Goal: Information Seeking & Learning: Learn about a topic

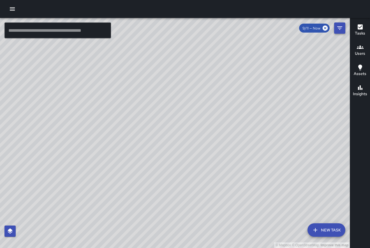
click at [339, 28] on icon "Filters" at bounding box center [339, 27] width 5 height 3
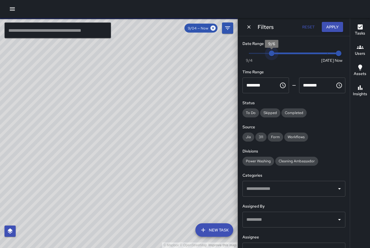
drag, startPoint x: 327, startPoint y: 54, endPoint x: 269, endPoint y: 63, distance: 58.6
click at [269, 63] on div "Now [DATE] [DATE] 1:20 pm" at bounding box center [294, 56] width 103 height 15
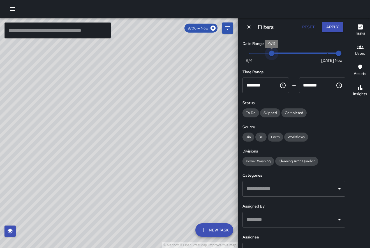
type input "*"
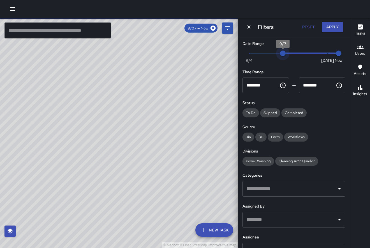
drag, startPoint x: 274, startPoint y: 53, endPoint x: 287, endPoint y: 54, distance: 12.4
click at [286, 54] on span "9/7" at bounding box center [283, 53] width 6 height 6
drag, startPoint x: 338, startPoint y: 56, endPoint x: 282, endPoint y: 55, distance: 56.9
click at [282, 55] on span "Now [DATE] 9/7 9/8" at bounding box center [293, 53] width 89 height 8
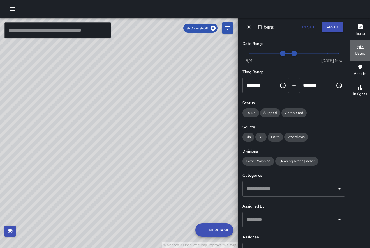
click at [360, 49] on icon "button" at bounding box center [360, 47] width 7 height 7
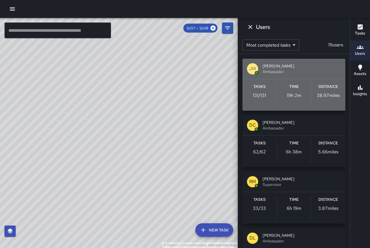
click at [319, 67] on span "[PERSON_NAME]" at bounding box center [302, 66] width 78 height 6
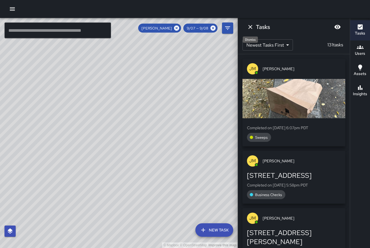
click at [252, 27] on icon "Dismiss" at bounding box center [250, 27] width 7 height 7
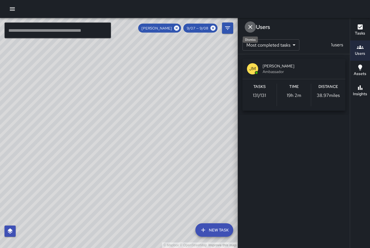
click at [250, 26] on icon "Dismiss" at bounding box center [250, 27] width 4 height 4
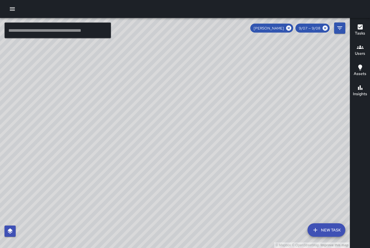
click at [314, 29] on span "9/07 — 9/08" at bounding box center [310, 28] width 28 height 5
click at [320, 28] on span "9/07 — 9/08" at bounding box center [310, 28] width 28 height 5
drag, startPoint x: 321, startPoint y: 28, endPoint x: 315, endPoint y: 28, distance: 5.3
click at [315, 28] on span "9/07 — 9/08" at bounding box center [310, 28] width 28 height 5
click at [325, 29] on icon at bounding box center [325, 28] width 5 height 5
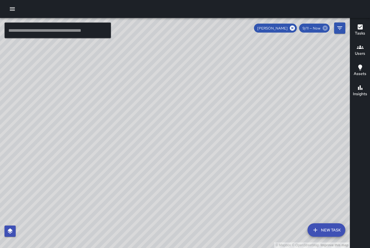
click at [328, 29] on icon at bounding box center [325, 28] width 6 height 6
click at [361, 52] on h6 "Users" at bounding box center [360, 53] width 10 height 6
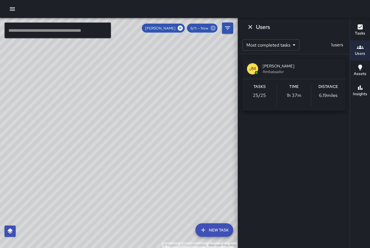
click at [215, 28] on icon at bounding box center [213, 28] width 5 height 5
click at [207, 28] on span "9/11 — Now" at bounding box center [199, 28] width 25 height 5
click at [212, 29] on icon at bounding box center [213, 28] width 5 height 5
click at [365, 54] on h6 "Users" at bounding box center [360, 53] width 10 height 6
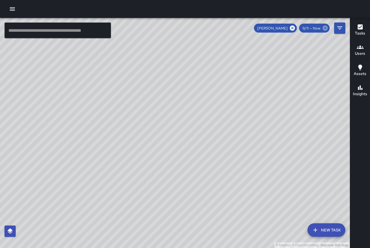
click at [324, 29] on icon at bounding box center [325, 28] width 5 height 5
click at [344, 25] on button "Filters" at bounding box center [339, 27] width 11 height 11
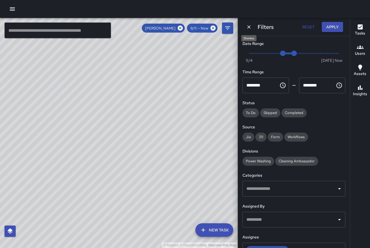
click at [249, 26] on icon "Dismiss" at bounding box center [249, 27] width 6 height 6
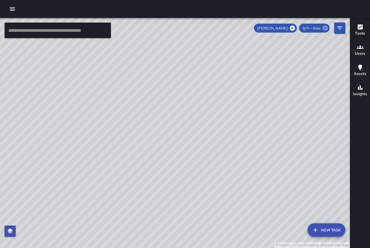
click at [326, 31] on icon at bounding box center [325, 28] width 6 height 6
click at [326, 25] on icon at bounding box center [325, 28] width 6 height 6
click at [295, 27] on icon at bounding box center [292, 28] width 5 height 5
click at [343, 27] on icon "Filters" at bounding box center [340, 28] width 7 height 7
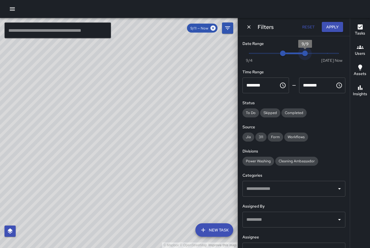
type input "*"
drag, startPoint x: 292, startPoint y: 52, endPoint x: 264, endPoint y: 52, distance: 27.8
click at [266, 52] on span "Now [DATE] 9/7 9/8" at bounding box center [293, 53] width 89 height 8
click at [251, 26] on icon "Dismiss" at bounding box center [249, 27] width 6 height 6
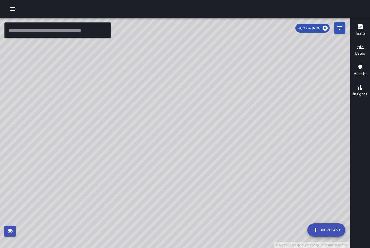
click at [351, 59] on button "Users" at bounding box center [360, 50] width 20 height 20
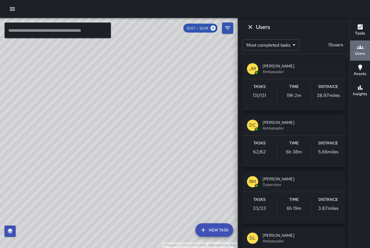
click at [354, 54] on button "Users" at bounding box center [360, 50] width 20 height 20
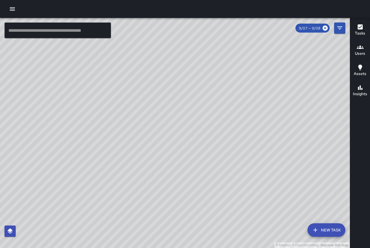
click at [354, 54] on button "Users" at bounding box center [360, 50] width 20 height 20
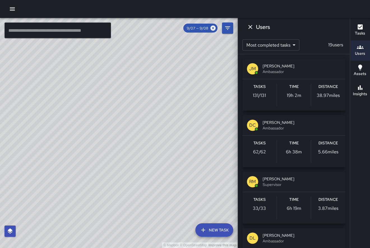
click at [310, 67] on span "[PERSON_NAME]" at bounding box center [302, 66] width 78 height 6
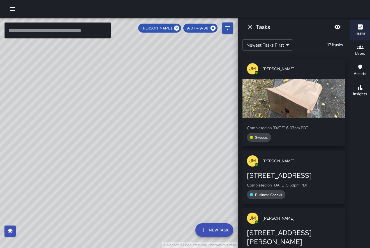
click at [349, 80] on div "[PERSON_NAME] [PERSON_NAME] Completed on [DATE] 6:07pm PDT Sweeps [PERSON_NAME]…" at bounding box center [294, 151] width 112 height 194
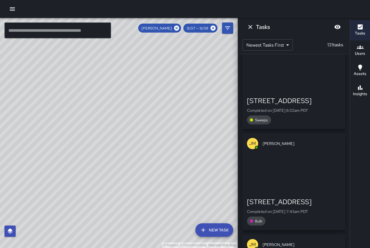
scroll to position [12087, 0]
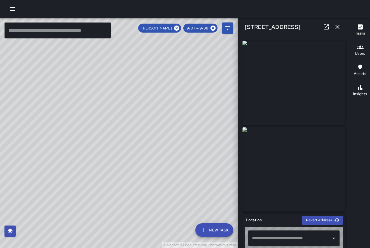
type input "**********"
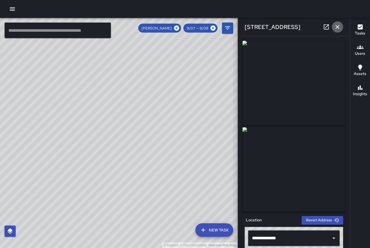
click at [337, 29] on icon "button" at bounding box center [337, 27] width 7 height 7
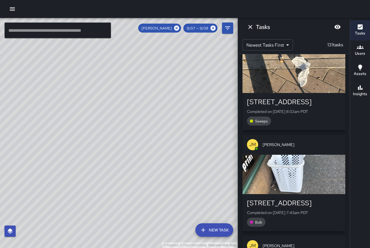
click at [315, 235] on div "[PERSON_NAME] [PERSON_NAME]" at bounding box center [294, 245] width 103 height 20
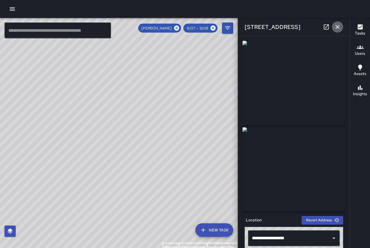
click at [339, 30] on icon "button" at bounding box center [337, 27] width 7 height 7
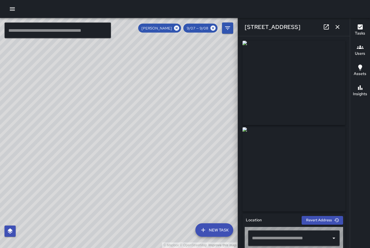
type input "**********"
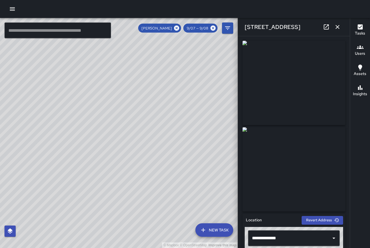
click at [348, 90] on div "**********" at bounding box center [294, 141] width 112 height 211
click at [335, 30] on icon "button" at bounding box center [337, 27] width 7 height 7
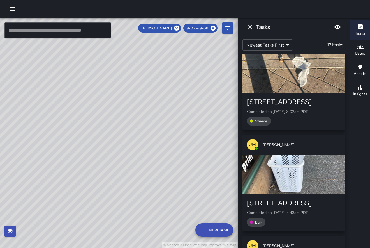
click at [349, 91] on div "[PERSON_NAME] [PERSON_NAME] Completed on [DATE] 6:07pm PDT Sweeps [PERSON_NAME]…" at bounding box center [294, 151] width 112 height 194
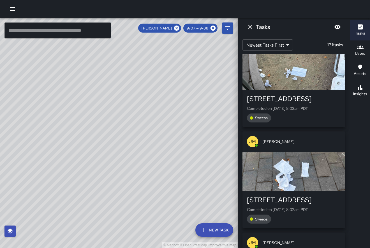
scroll to position [11889, 0]
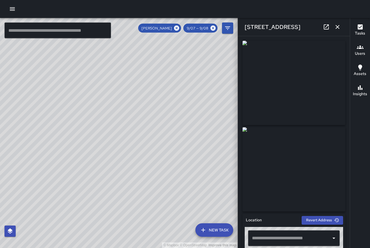
type input "**********"
click at [341, 25] on icon "button" at bounding box center [337, 27] width 7 height 7
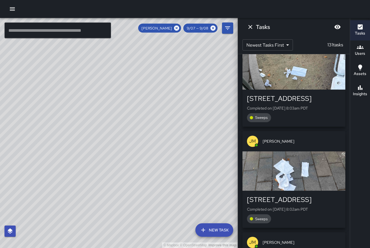
click at [349, 84] on div "[PERSON_NAME] [PERSON_NAME] Completed on [DATE] 6:07pm PDT Sweeps [PERSON_NAME]…" at bounding box center [294, 151] width 112 height 194
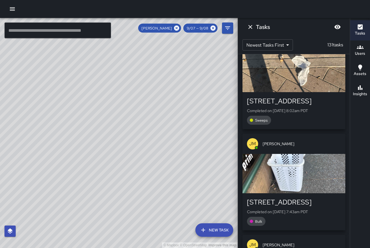
scroll to position [12087, 0]
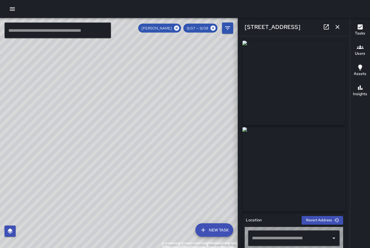
type input "**********"
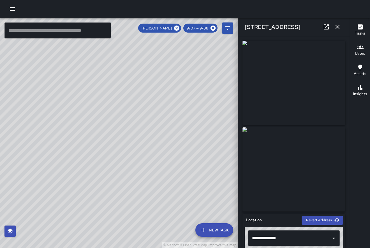
click at [349, 130] on div "**********" at bounding box center [294, 141] width 112 height 211
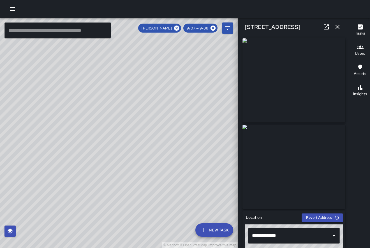
scroll to position [0, 0]
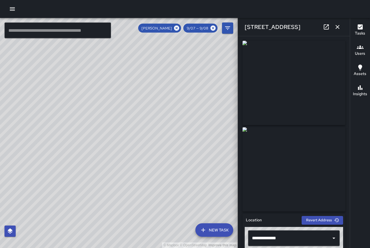
click at [339, 25] on icon "button" at bounding box center [337, 27] width 7 height 7
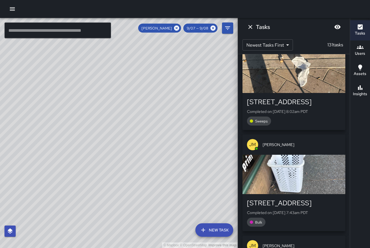
scroll to position [0, 0]
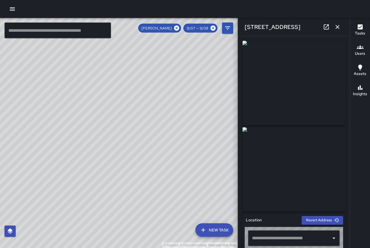
type input "**********"
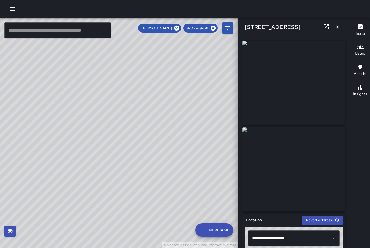
click at [338, 26] on icon "button" at bounding box center [338, 27] width 4 height 4
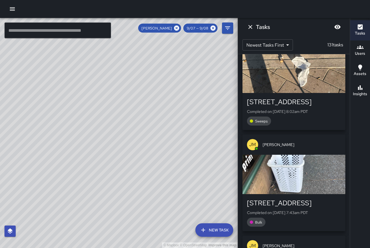
click at [349, 82] on div "[PERSON_NAME] [PERSON_NAME] Completed on [DATE] 6:07pm PDT Sweeps [PERSON_NAME]…" at bounding box center [294, 151] width 112 height 194
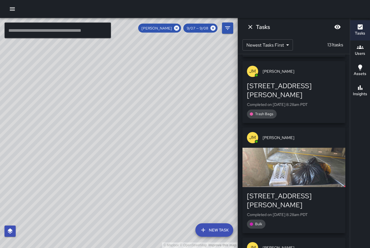
scroll to position [10666, 0]
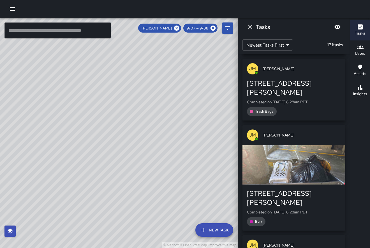
click at [349, 82] on div "[PERSON_NAME] [PERSON_NAME] Completed on [DATE] 6:07pm PDT Sweeps [PERSON_NAME]…" at bounding box center [294, 151] width 112 height 194
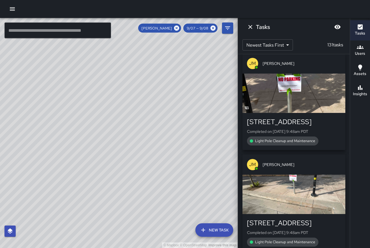
scroll to position [7832, 0]
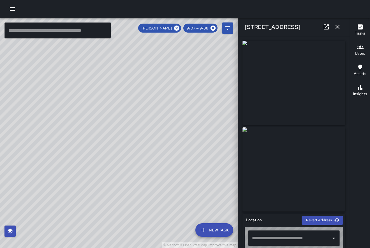
type input "**********"
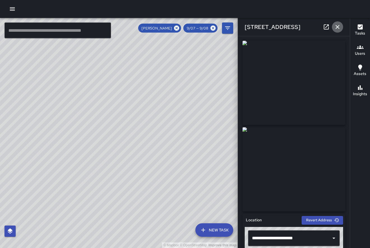
click at [339, 26] on icon "button" at bounding box center [337, 27] width 7 height 7
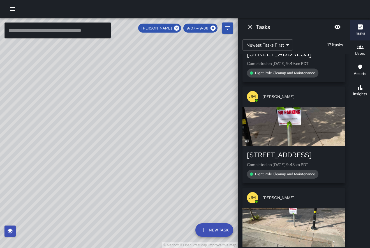
click at [349, 68] on div "[PERSON_NAME] [PERSON_NAME] Completed on [DATE] 6:07pm PDT Sweeps [PERSON_NAME]…" at bounding box center [294, 151] width 112 height 194
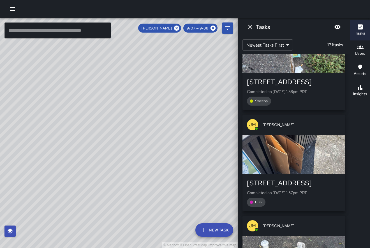
scroll to position [5045, 0]
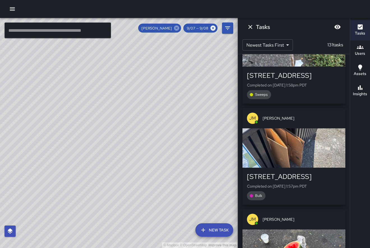
click at [180, 27] on icon at bounding box center [177, 28] width 6 height 6
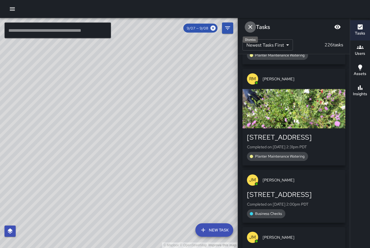
click at [250, 28] on icon "Dismiss" at bounding box center [250, 27] width 7 height 7
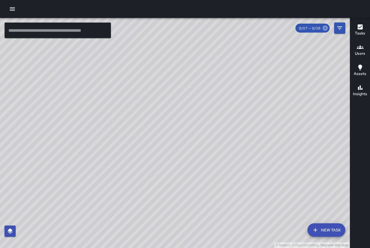
click at [324, 28] on icon at bounding box center [325, 28] width 5 height 5
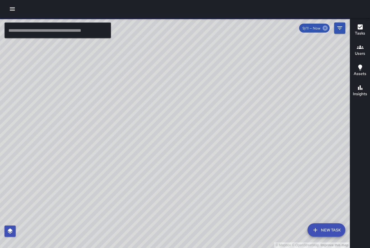
click at [324, 28] on icon at bounding box center [325, 28] width 5 height 5
click at [340, 29] on icon "Filters" at bounding box center [339, 27] width 5 height 3
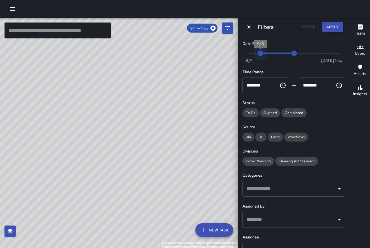
type input "*"
drag, startPoint x: 266, startPoint y: 52, endPoint x: 245, endPoint y: 52, distance: 20.5
click at [243, 56] on div "Now [DATE] 9/4 9/8" at bounding box center [294, 56] width 103 height 15
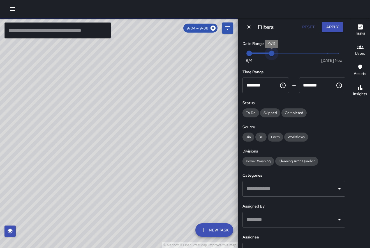
type input "*"
drag, startPoint x: 293, startPoint y: 53, endPoint x: 247, endPoint y: 61, distance: 47.2
click at [249, 57] on span "Now [DATE] 9/4 9/5" at bounding box center [293, 53] width 89 height 8
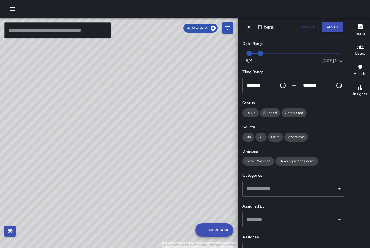
click at [14, 6] on icon "button" at bounding box center [12, 9] width 7 height 7
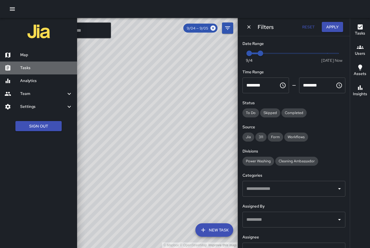
click at [59, 62] on div "Tasks" at bounding box center [38, 67] width 77 height 13
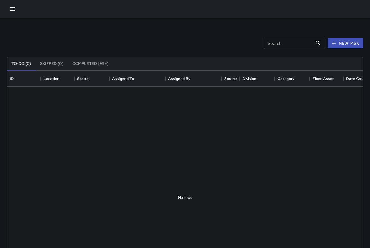
scroll to position [238, 356]
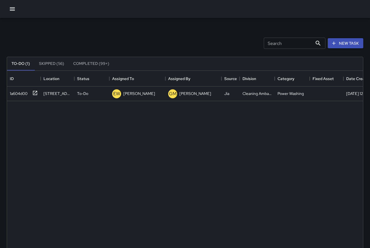
click at [16, 12] on button "button" at bounding box center [12, 8] width 11 height 11
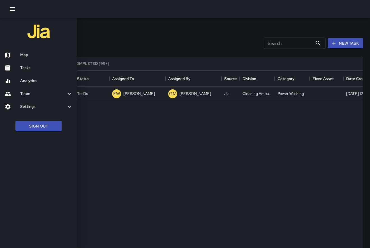
click at [47, 94] on h6 "Team" at bounding box center [43, 94] width 46 height 6
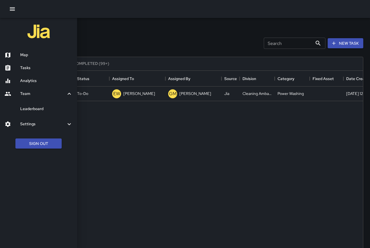
click at [51, 125] on h6 "Settings" at bounding box center [43, 124] width 46 height 6
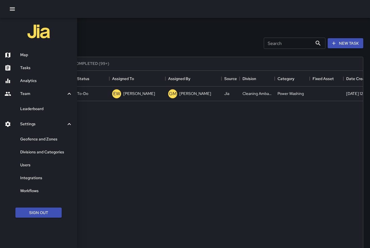
click at [34, 80] on h6 "Analytics" at bounding box center [46, 81] width 52 height 6
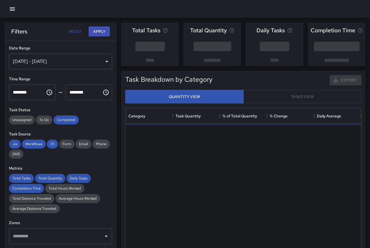
click at [82, 64] on div "[DATE] - [DATE]" at bounding box center [60, 62] width 103 height 16
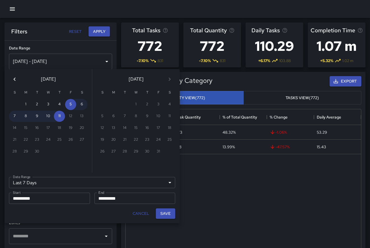
scroll to position [168, 236]
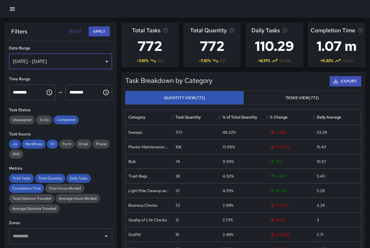
click at [107, 61] on div "[DATE] - [DATE]" at bounding box center [60, 62] width 103 height 16
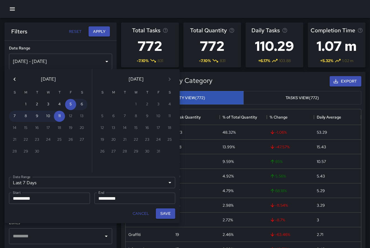
click at [17, 78] on icon "Previous month" at bounding box center [14, 79] width 7 height 7
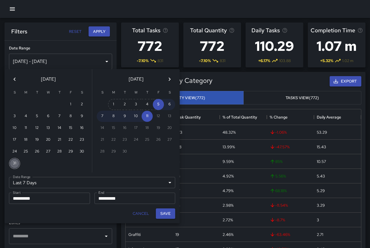
click at [15, 163] on button "31" at bounding box center [14, 163] width 11 height 11
type input "******"
type input "**********"
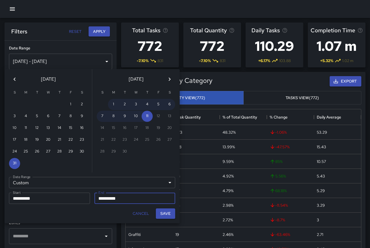
click at [99, 104] on div at bounding box center [102, 104] width 11 height 11
click at [116, 103] on button "1" at bounding box center [113, 104] width 11 height 11
type input "**********"
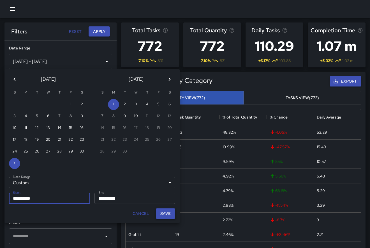
click at [172, 215] on button "Save" at bounding box center [165, 213] width 19 height 10
type input "**********"
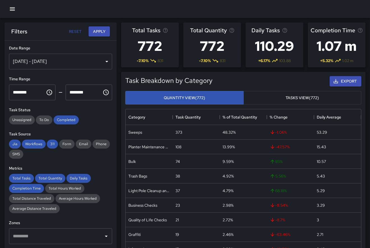
click at [95, 37] on div "Filters Reset Apply" at bounding box center [60, 31] width 112 height 18
click at [95, 34] on button "Apply" at bounding box center [99, 31] width 21 height 10
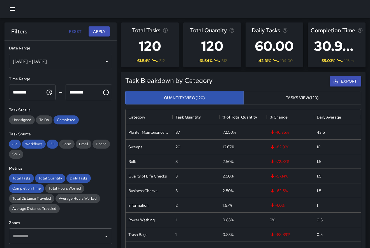
click at [151, 45] on h3 "120" at bounding box center [150, 46] width 36 height 22
click at [165, 34] on div "Total Tasks" at bounding box center [150, 30] width 36 height 9
click at [165, 32] on icon "Total number of tasks in the selected period, compared to the previous period." at bounding box center [166, 30] width 6 height 6
click at [276, 100] on button "Tasks View (120)" at bounding box center [302, 98] width 118 height 14
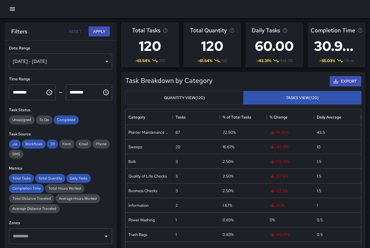
click at [231, 93] on button "Quantity View (120)" at bounding box center [184, 98] width 118 height 14
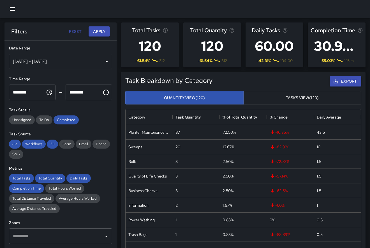
click at [258, 95] on button "Tasks View (120)" at bounding box center [302, 98] width 118 height 14
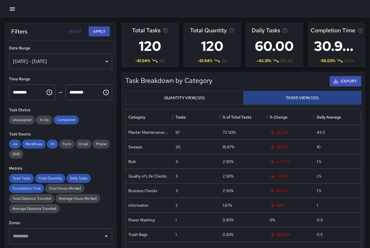
click at [263, 98] on button "Tasks View (120)" at bounding box center [302, 98] width 118 height 14
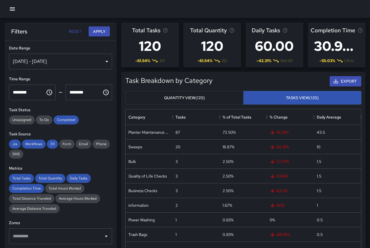
click at [247, 71] on div "Task Breakdown by Category Export Quantity View (120) Tasks View (120) Category…" at bounding box center [241, 174] width 249 height 214
click at [13, 8] on icon "button" at bounding box center [12, 9] width 7 height 7
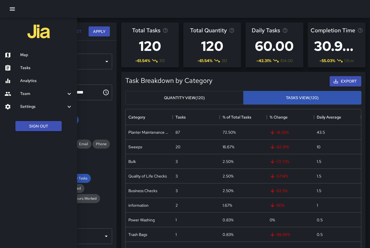
click at [43, 70] on h6 "Tasks" at bounding box center [46, 68] width 52 height 6
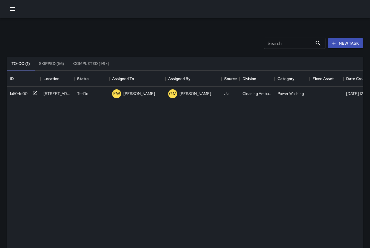
scroll to position [238, 356]
click at [14, 10] on icon "button" at bounding box center [12, 9] width 7 height 7
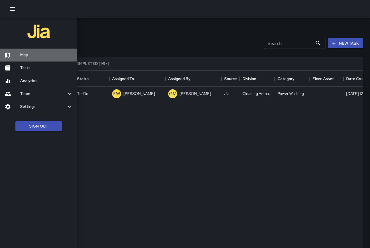
click at [42, 55] on h6 "Map" at bounding box center [46, 55] width 52 height 6
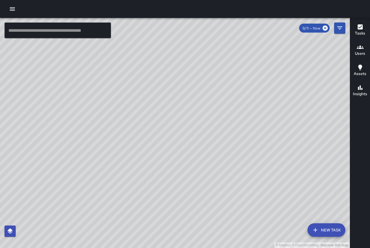
click at [362, 56] on h6 "Users" at bounding box center [360, 53] width 10 height 6
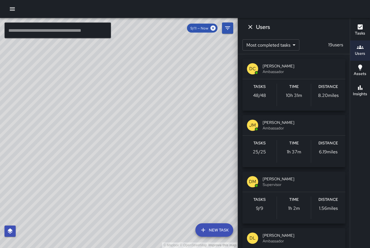
click at [360, 31] on h6 "Tasks" at bounding box center [360, 33] width 10 height 6
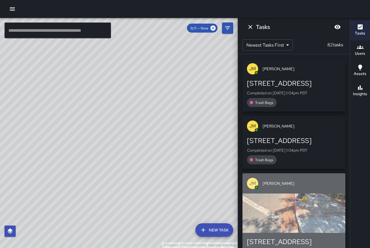
click at [282, 231] on div "button" at bounding box center [294, 212] width 103 height 39
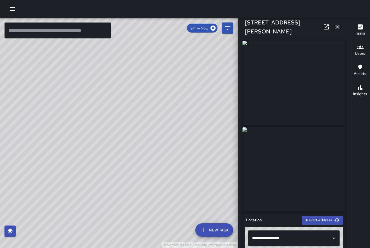
click at [338, 27] on icon "button" at bounding box center [338, 27] width 4 height 4
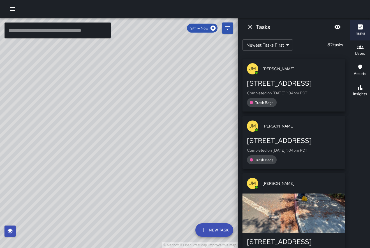
click at [250, 27] on icon "Dismiss" at bounding box center [250, 27] width 4 height 4
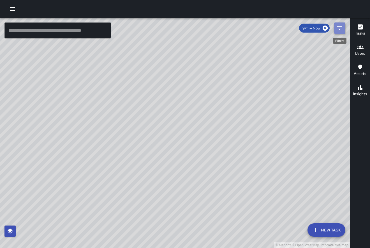
click at [343, 31] on button "Filters" at bounding box center [339, 27] width 11 height 11
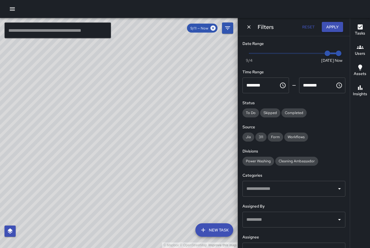
click at [305, 26] on button "Reset" at bounding box center [309, 27] width 18 height 10
click at [253, 46] on h6 "Date Range" at bounding box center [294, 44] width 103 height 6
click at [255, 44] on h6 "Date Range" at bounding box center [294, 44] width 103 height 6
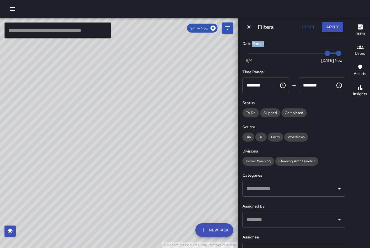
drag, startPoint x: 255, startPoint y: 44, endPoint x: 266, endPoint y: 45, distance: 10.4
click at [266, 45] on h6 "Date Range" at bounding box center [294, 44] width 103 height 6
click at [266, 54] on span "Now [DATE] [DATE] 1:35 pm" at bounding box center [293, 53] width 89 height 8
type input "*"
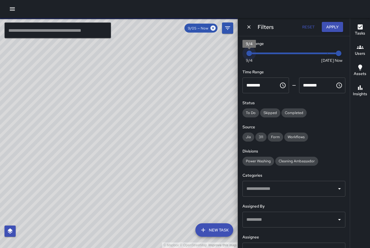
drag, startPoint x: 260, startPoint y: 54, endPoint x: 234, endPoint y: 57, distance: 25.6
click at [234, 59] on div "© Mapbox © OpenStreetMap Improve this map ​ New Task 9/05 — Now Map Layers Task…" at bounding box center [185, 133] width 370 height 230
click at [335, 116] on div "Date Range Now [DATE] [DATE] 1:35 pm Time Range ******** ​ ******** ​ Status To…" at bounding box center [294, 141] width 112 height 211
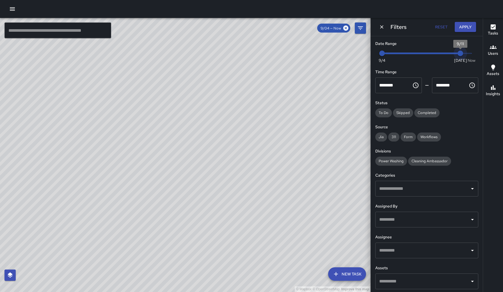
click at [370, 60] on span "[DATE]" at bounding box center [460, 60] width 13 height 6
type input "*"
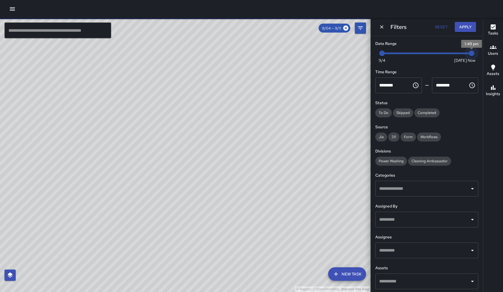
drag, startPoint x: 458, startPoint y: 55, endPoint x: 475, endPoint y: 58, distance: 17.1
click at [370, 57] on span "Now [DATE] [DATE] 1:49 pm" at bounding box center [426, 53] width 89 height 8
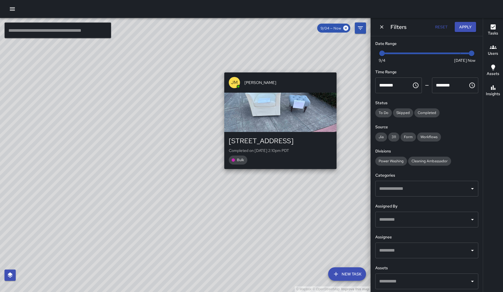
click at [341, 67] on div "© Mapbox © OpenStreetMap Improve this map [PERSON_NAME] [PERSON_NAME] [STREET_A…" at bounding box center [185, 155] width 370 height 274
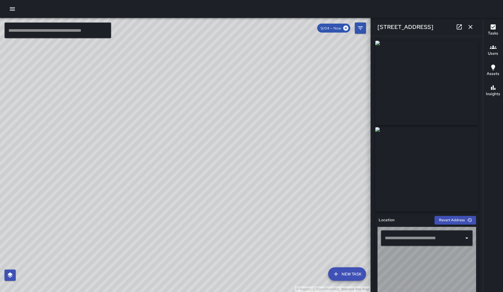
type input "**********"
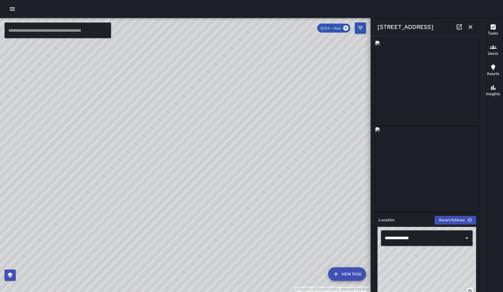
click at [370, 79] on img at bounding box center [426, 83] width 103 height 84
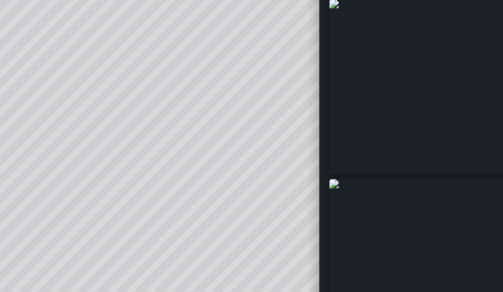
drag, startPoint x: 151, startPoint y: 69, endPoint x: 140, endPoint y: 70, distance: 10.5
click at [140, 71] on div "© Mapbox © OpenStreetMap Improve this map" at bounding box center [185, 155] width 370 height 274
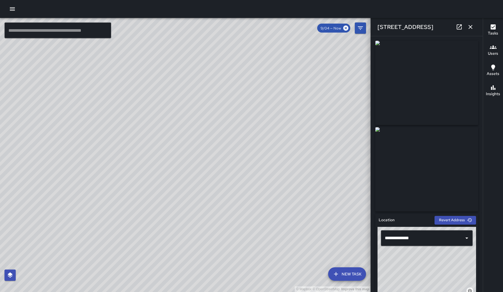
click at [370, 28] on icon "button" at bounding box center [470, 27] width 7 height 7
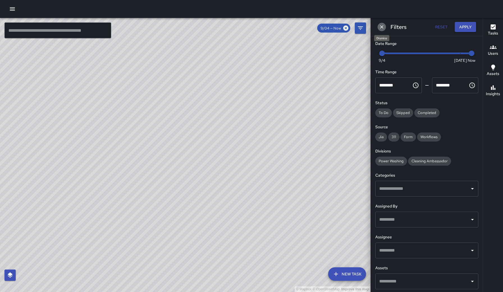
click at [370, 28] on button "Dismiss" at bounding box center [381, 27] width 8 height 8
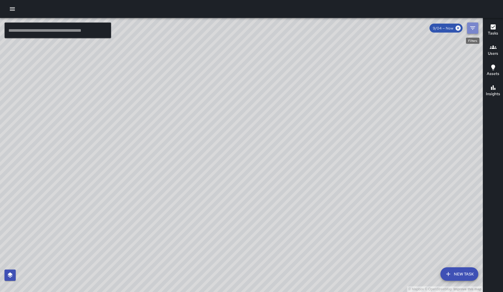
click at [370, 32] on button "Filters" at bounding box center [472, 27] width 11 height 11
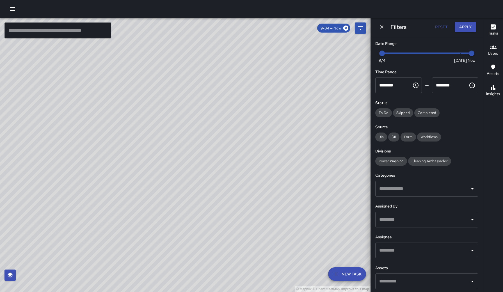
click at [370, 164] on div "Date Range Now [DATE] [DATE] 1:50 pm Time Range ******** ​ ******** ​ Status To…" at bounding box center [426, 163] width 112 height 255
click at [17, 8] on button "button" at bounding box center [12, 8] width 11 height 11
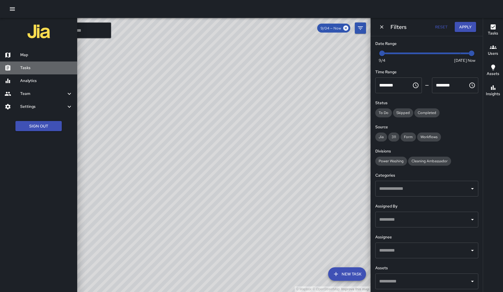
click at [35, 70] on div "Tasks" at bounding box center [38, 67] width 77 height 13
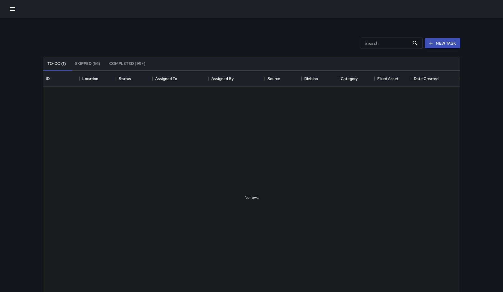
scroll to position [238, 417]
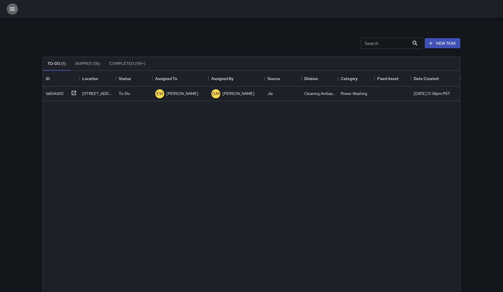
click at [14, 9] on icon "button" at bounding box center [12, 8] width 5 height 3
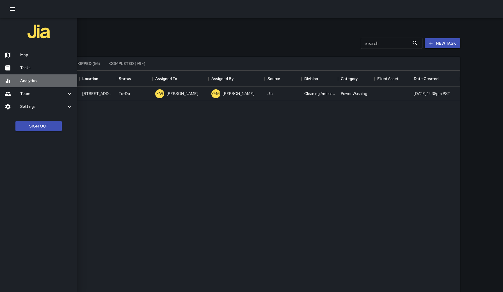
click at [29, 82] on h6 "Analytics" at bounding box center [46, 81] width 52 height 6
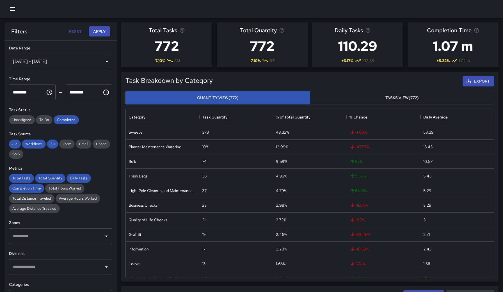
scroll to position [168, 368]
click at [155, 130] on div "Sweeps" at bounding box center [162, 132] width 73 height 15
click at [212, 134] on div "373" at bounding box center [235, 132] width 73 height 15
click at [208, 129] on div "373" at bounding box center [205, 132] width 7 height 6
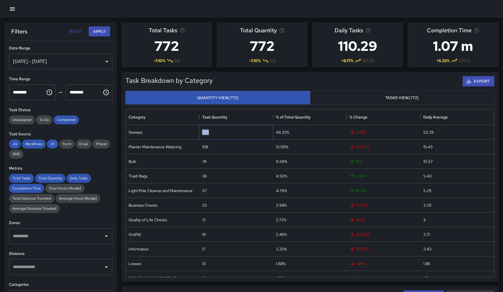
click at [208, 129] on div "373" at bounding box center [205, 132] width 7 height 6
click at [176, 51] on h3 "772" at bounding box center [167, 46] width 36 height 22
click at [197, 63] on div "Total Tasks 772 -7.10 % 831" at bounding box center [166, 44] width 91 height 45
click at [57, 40] on hr at bounding box center [60, 40] width 112 height 0
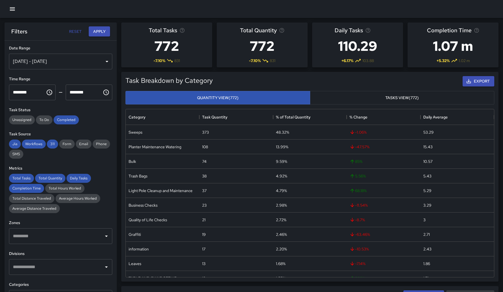
click at [72, 59] on div "[DATE] - [DATE]" at bounding box center [60, 62] width 103 height 16
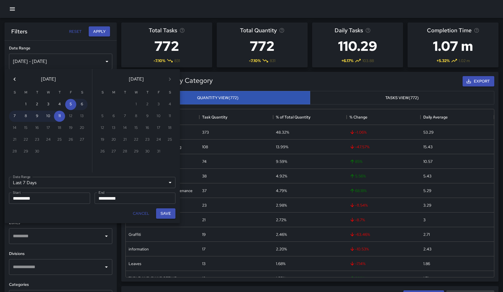
click at [100, 181] on div "Last 7 Days ****** Date Range" at bounding box center [92, 182] width 166 height 11
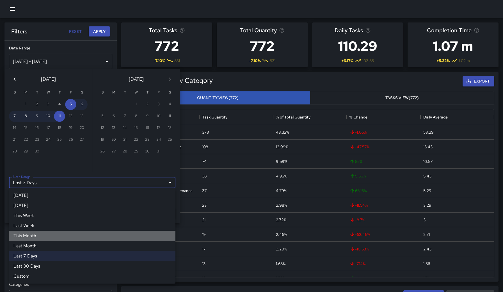
click at [82, 238] on li "This Month" at bounding box center [92, 236] width 166 height 10
type input "**********"
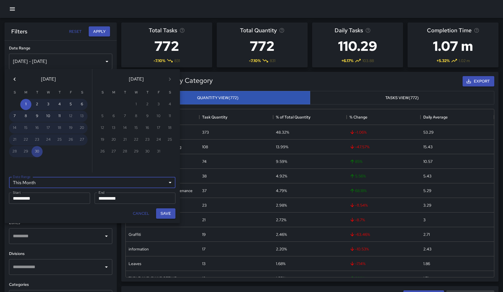
click at [92, 179] on div "**********" at bounding box center [92, 182] width 166 height 11
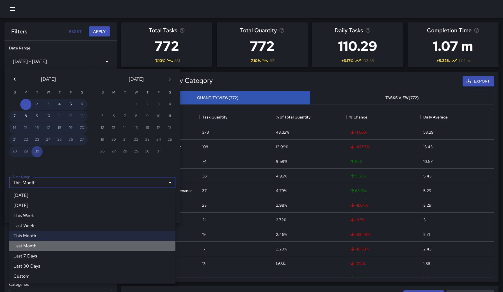
click at [83, 246] on li "Last Month" at bounding box center [92, 246] width 166 height 10
type input "**********"
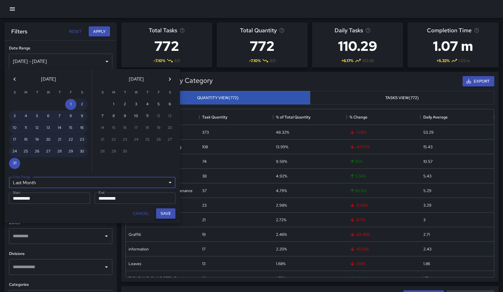
click at [171, 216] on button "Save" at bounding box center [165, 213] width 19 height 10
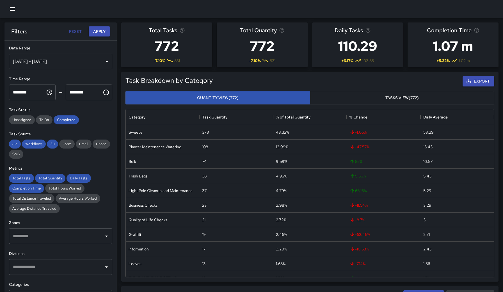
type input "**********"
click at [106, 118] on div "Unassigned To Do Completed" at bounding box center [60, 119] width 103 height 9
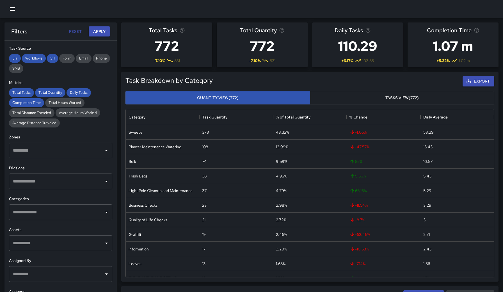
scroll to position [85, 0]
click at [18, 7] on div at bounding box center [251, 9] width 503 height 18
click at [15, 9] on icon "button" at bounding box center [12, 8] width 5 height 3
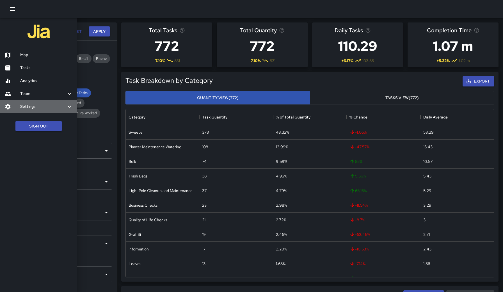
click at [34, 100] on div "Settings" at bounding box center [38, 106] width 77 height 13
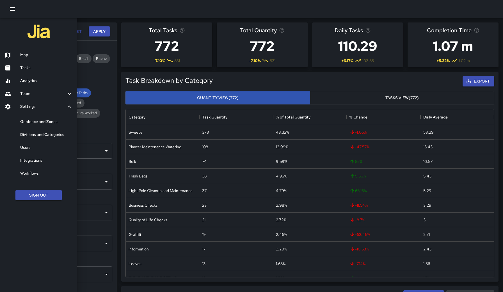
click at [37, 97] on div "Team" at bounding box center [38, 93] width 77 height 13
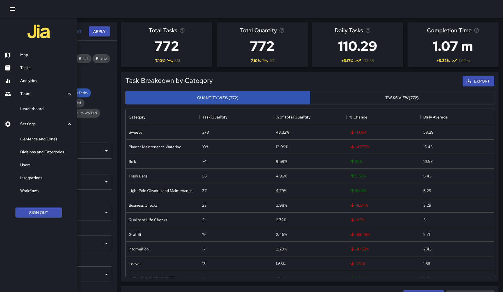
click at [37, 100] on ul "Leaderboard" at bounding box center [38, 108] width 77 height 17
click at [34, 112] on div "Leaderboard" at bounding box center [38, 108] width 77 height 13
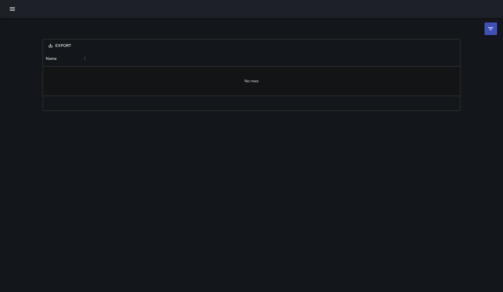
scroll to position [45, 417]
click at [370, 24] on li at bounding box center [490, 28] width 13 height 13
click at [370, 39] on div "**********" at bounding box center [251, 39] width 417 height 0
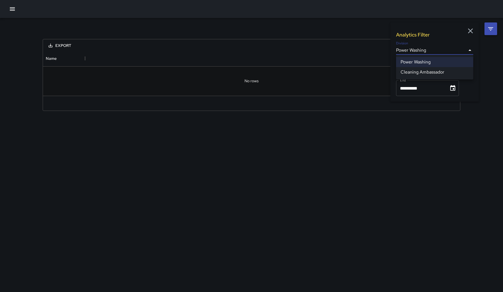
click at [370, 54] on body "**********" at bounding box center [251, 146] width 503 height 292
click at [370, 68] on li "Cleaning Ambassador" at bounding box center [434, 72] width 77 height 10
type input "**********"
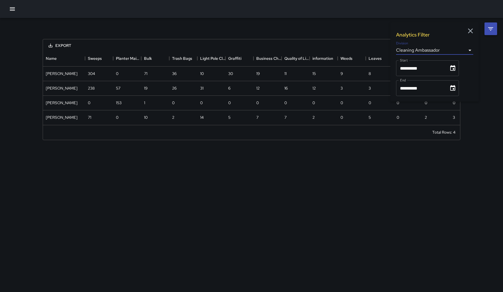
scroll to position [0, 0]
click at [370, 69] on icon "Choose date, selected date is Sep 1, 2025" at bounding box center [452, 68] width 5 height 6
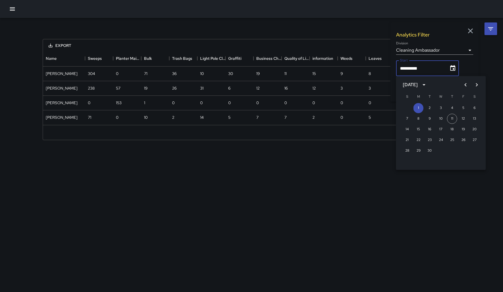
click at [370, 86] on icon "Previous month" at bounding box center [465, 84] width 7 height 7
click at [370, 161] on button "31" at bounding box center [407, 161] width 10 height 10
type input "**********"
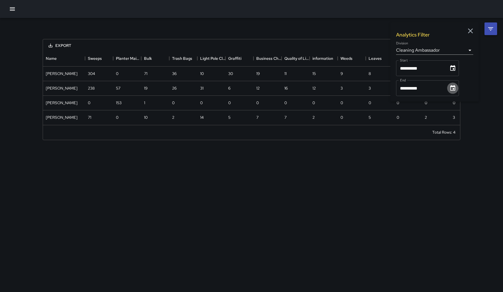
click at [370, 89] on icon "Choose date, selected date is Sep 30, 2025" at bounding box center [452, 88] width 5 height 6
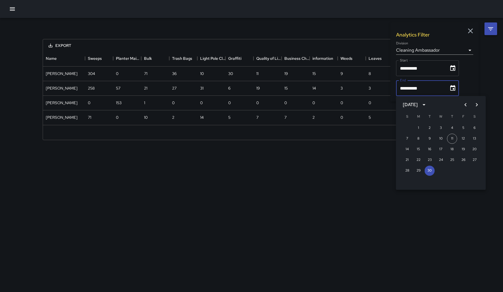
click at [370, 103] on icon "Previous month" at bounding box center [465, 104] width 7 height 7
click at [370, 107] on icon "Next month" at bounding box center [476, 104] width 7 height 7
click at [370, 126] on button "1" at bounding box center [418, 128] width 10 height 10
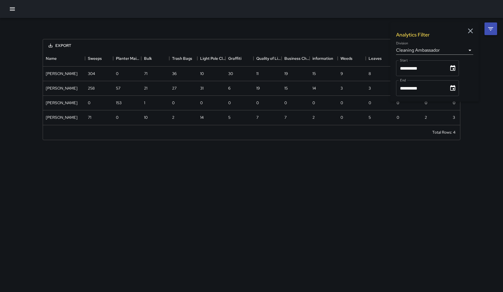
type input "**********"
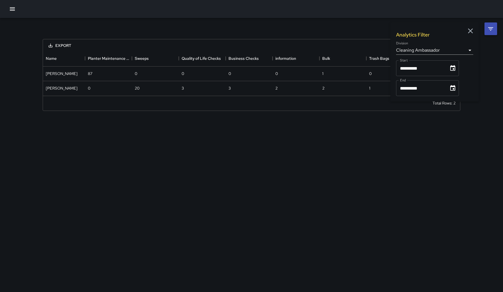
scroll to position [45, 417]
click at [328, 105] on div "Total Rows: 2" at bounding box center [251, 103] width 417 height 15
click at [370, 34] on icon "button" at bounding box center [470, 31] width 8 height 8
click at [146, 89] on div "20" at bounding box center [155, 88] width 47 height 15
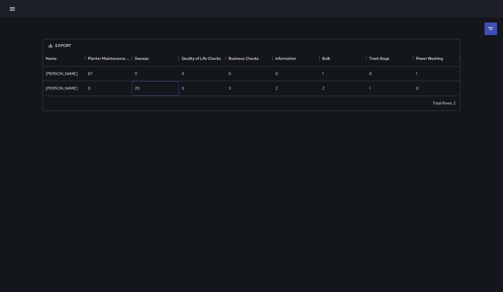
click at [146, 89] on div "20" at bounding box center [155, 88] width 47 height 15
click at [143, 53] on div "Sweeps" at bounding box center [142, 58] width 14 height 16
click at [143, 55] on div "Sweeps" at bounding box center [142, 58] width 14 height 16
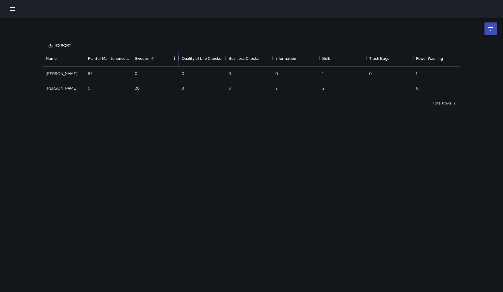
click at [177, 58] on div "Sweeps" at bounding box center [178, 58] width 7 height 16
click at [173, 57] on icon "Menu" at bounding box center [175, 59] width 6 height 6
click at [283, 139] on div "Export Name Planter Maintenance Watering Sweeps Quality of Life Checks Business…" at bounding box center [251, 146] width 503 height 292
click at [56, 87] on div "[PERSON_NAME]" at bounding box center [62, 88] width 32 height 6
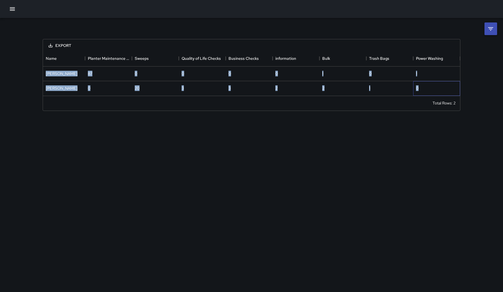
drag, startPoint x: 414, startPoint y: 91, endPoint x: 469, endPoint y: 17, distance: 92.4
click at [370, 17] on div "Export Name Planter Maintenance Watering Sweeps Quality of Life Checks Business…" at bounding box center [251, 146] width 503 height 292
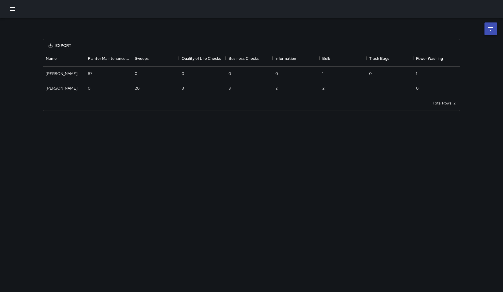
click at [370, 23] on div "Export Name Planter Maintenance Watering Sweeps Quality of Life Checks Business…" at bounding box center [251, 68] width 503 height 100
click at [370, 27] on li at bounding box center [490, 28] width 13 height 13
click at [10, 6] on icon "button" at bounding box center [12, 9] width 7 height 7
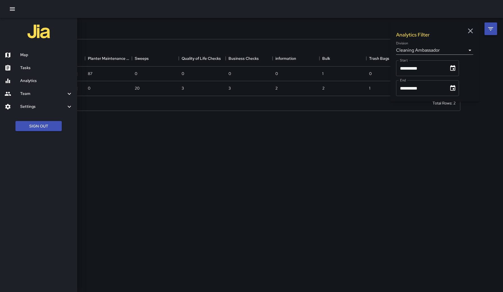
click at [26, 70] on div "Tasks" at bounding box center [38, 67] width 77 height 13
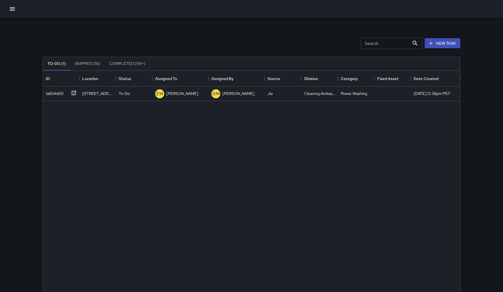
scroll to position [238, 417]
click at [13, 9] on icon "button" at bounding box center [12, 8] width 5 height 3
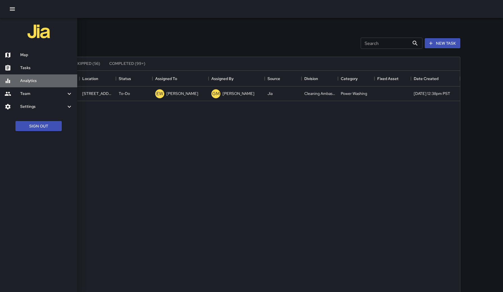
click at [26, 84] on div "Analytics" at bounding box center [38, 80] width 77 height 13
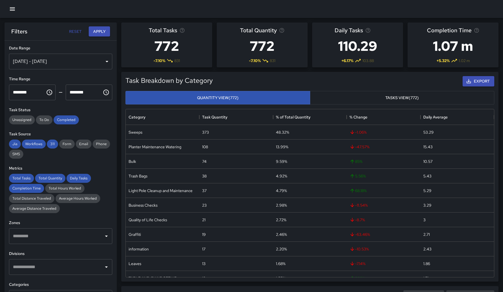
scroll to position [168, 368]
click at [14, 14] on button "button" at bounding box center [12, 8] width 11 height 11
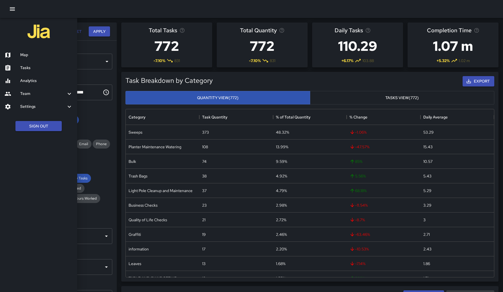
click at [40, 98] on div "Team" at bounding box center [38, 93] width 77 height 13
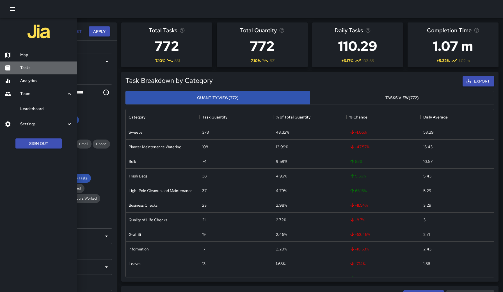
click at [40, 66] on h6 "Tasks" at bounding box center [46, 68] width 52 height 6
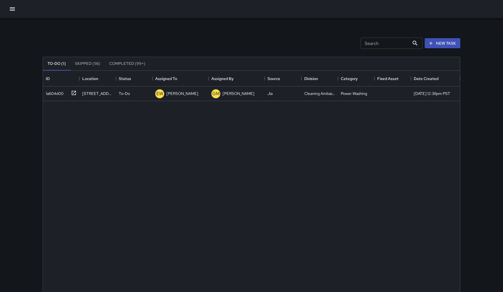
scroll to position [238, 417]
click at [9, 8] on icon "button" at bounding box center [12, 9] width 7 height 7
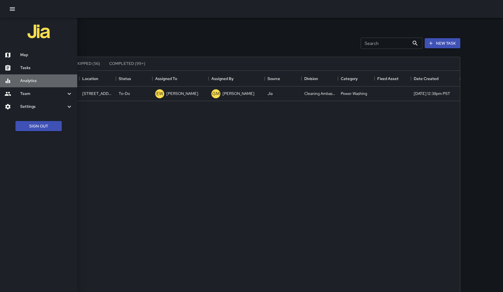
click at [24, 84] on div "Analytics" at bounding box center [38, 80] width 77 height 13
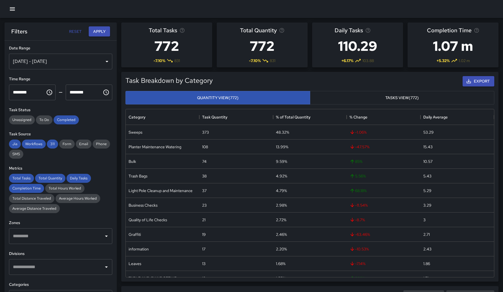
scroll to position [168, 368]
click at [14, 7] on icon "button" at bounding box center [12, 8] width 5 height 3
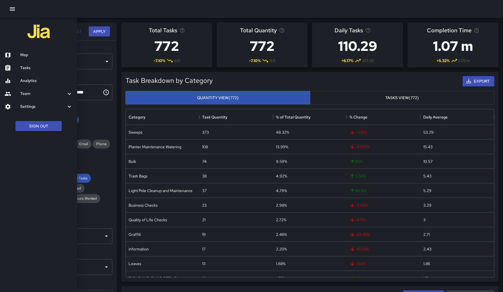
click at [8, 6] on button "button" at bounding box center [12, 8] width 11 height 11
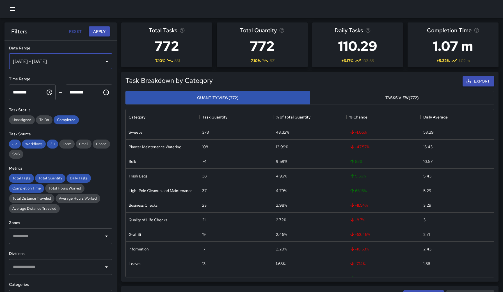
click at [18, 54] on div "[DATE] - [DATE]" at bounding box center [60, 62] width 103 height 16
click at [12, 8] on icon "button" at bounding box center [12, 9] width 7 height 7
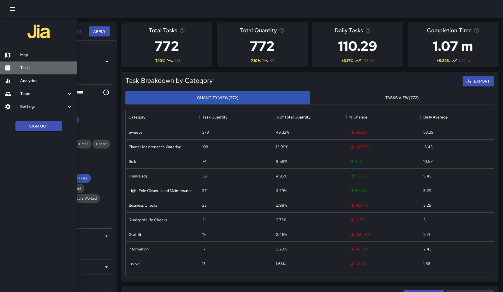
click at [31, 64] on div "Tasks" at bounding box center [38, 67] width 77 height 13
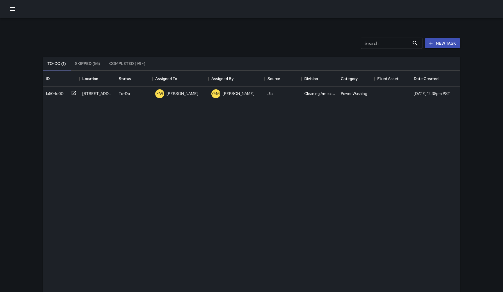
scroll to position [238, 417]
click at [12, 9] on icon "button" at bounding box center [12, 8] width 5 height 3
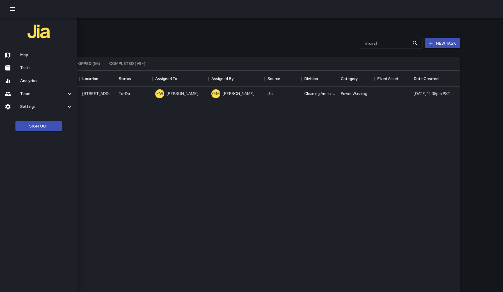
click at [25, 54] on h6 "Map" at bounding box center [46, 55] width 52 height 6
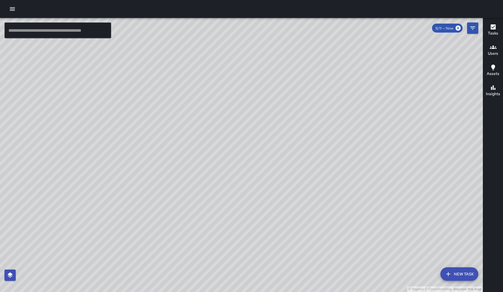
click at [370, 28] on span "9/11 — Now" at bounding box center [444, 28] width 25 height 5
click at [370, 27] on icon at bounding box center [457, 28] width 5 height 5
click at [370, 29] on icon at bounding box center [457, 28] width 5 height 5
click at [370, 29] on span "9/11 — Now" at bounding box center [444, 28] width 25 height 5
drag, startPoint x: 450, startPoint y: 29, endPoint x: 440, endPoint y: 26, distance: 10.4
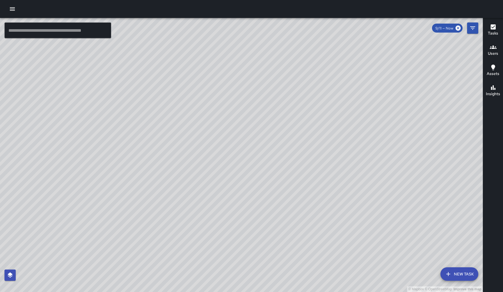
click at [370, 28] on span "9/11 — Now" at bounding box center [444, 28] width 25 height 5
click at [370, 34] on div "© Mapbox © OpenStreetMap Improve this map" at bounding box center [241, 155] width 482 height 274
click at [370, 25] on icon "Filters" at bounding box center [472, 28] width 7 height 7
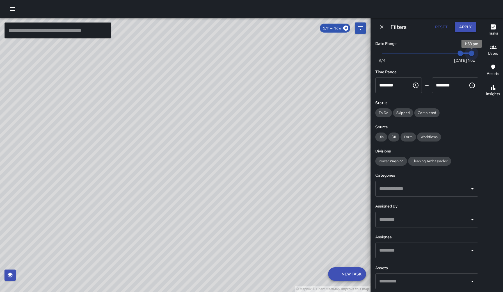
drag, startPoint x: 472, startPoint y: 54, endPoint x: 391, endPoint y: 63, distance: 81.0
click at [370, 63] on div "Now [DATE] [DATE] 1:53 pm" at bounding box center [426, 56] width 103 height 15
type input "*"
drag, startPoint x: 394, startPoint y: 56, endPoint x: 379, endPoint y: 57, distance: 14.6
click at [370, 57] on span "Now [DATE] [DATE] 1:53 pm" at bounding box center [426, 53] width 89 height 8
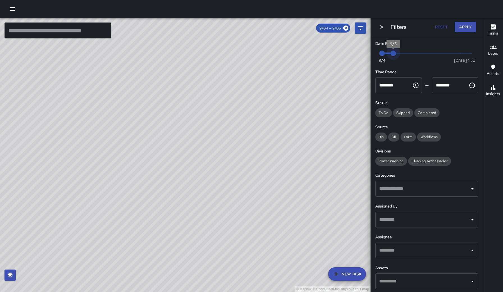
drag, startPoint x: 471, startPoint y: 55, endPoint x: 357, endPoint y: 51, distance: 113.4
click at [357, 51] on div "© Mapbox © OpenStreetMap Improve this map ​ New Task 9/04 — 9/05 Map Layers Tas…" at bounding box center [251, 155] width 503 height 274
click at [370, 60] on span "[DATE]" at bounding box center [460, 60] width 13 height 6
type input "*"
click at [370, 61] on span "Now" at bounding box center [471, 60] width 8 height 6
